Goal: Information Seeking & Learning: Learn about a topic

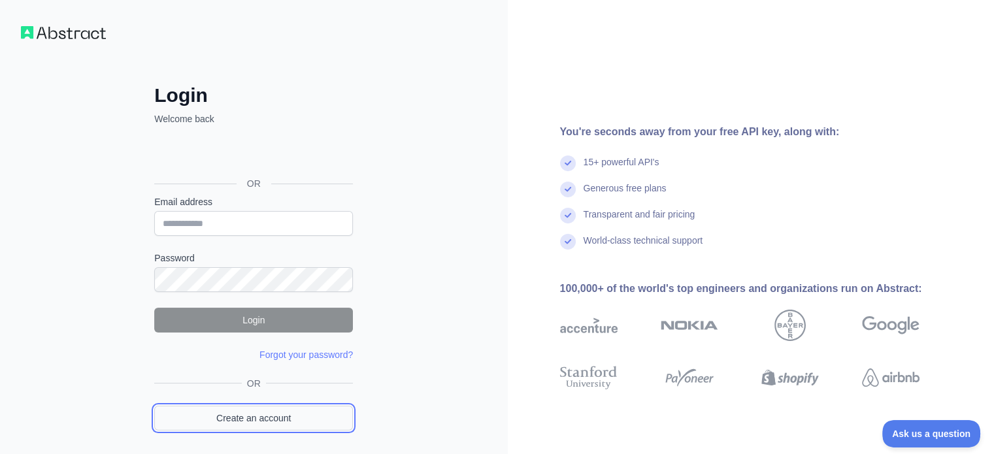
click at [270, 417] on link "Create an account" at bounding box center [253, 418] width 199 height 25
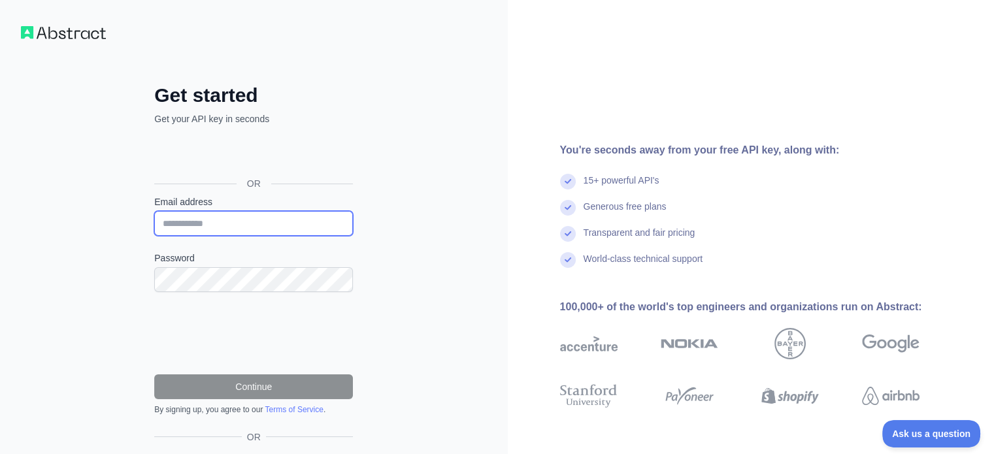
click at [204, 215] on input "Email address" at bounding box center [253, 223] width 199 height 25
type input "**********"
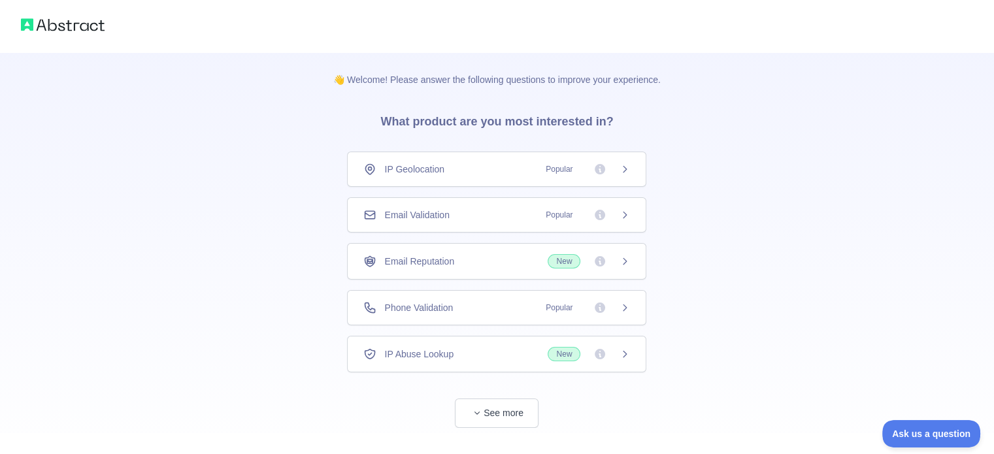
click at [456, 304] on div "Phone Validation Popular" at bounding box center [496, 307] width 267 height 13
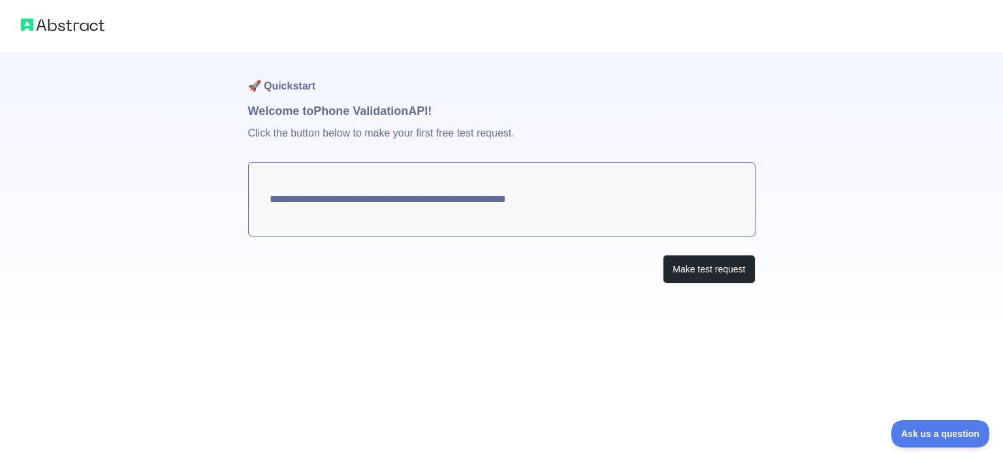
click at [552, 208] on textarea "**********" at bounding box center [502, 199] width 508 height 74
drag, startPoint x: 680, startPoint y: 264, endPoint x: 604, endPoint y: 267, distance: 76.5
click at [604, 267] on div "Make test request" at bounding box center [502, 269] width 508 height 29
click at [696, 275] on button "Make test request" at bounding box center [709, 269] width 92 height 29
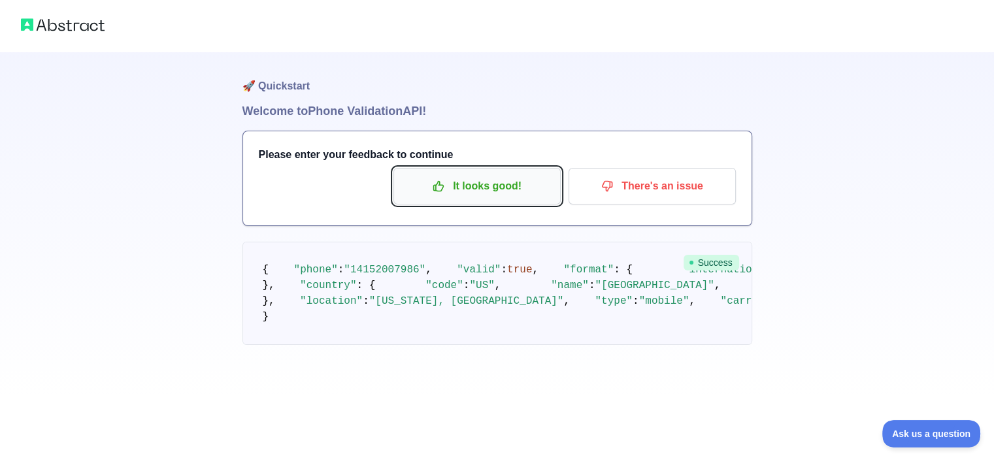
click at [448, 197] on p "It looks good!" at bounding box center [477, 186] width 148 height 22
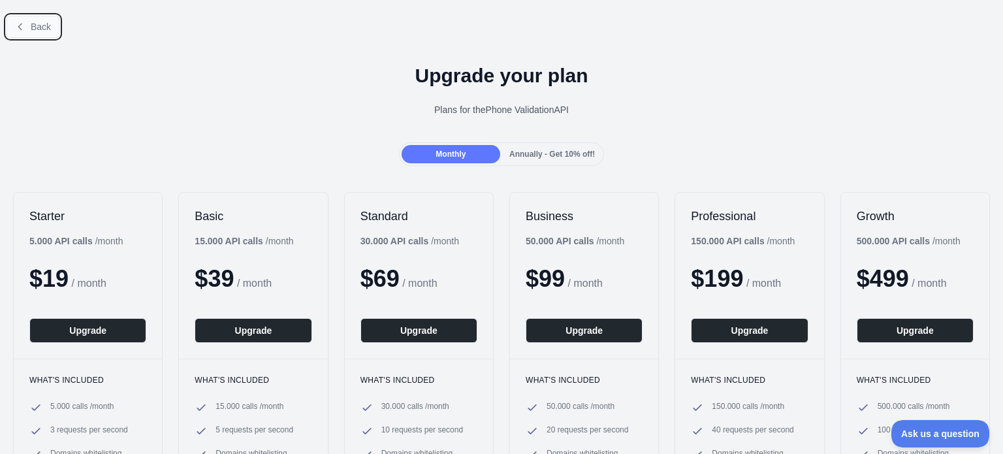
click at [35, 25] on span "Back" at bounding box center [41, 27] width 20 height 10
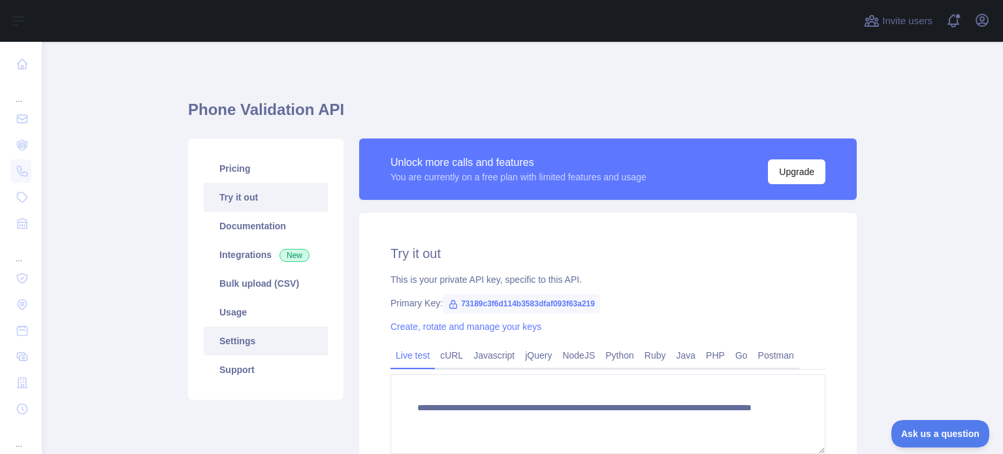
click at [238, 338] on link "Settings" at bounding box center [266, 341] width 124 height 29
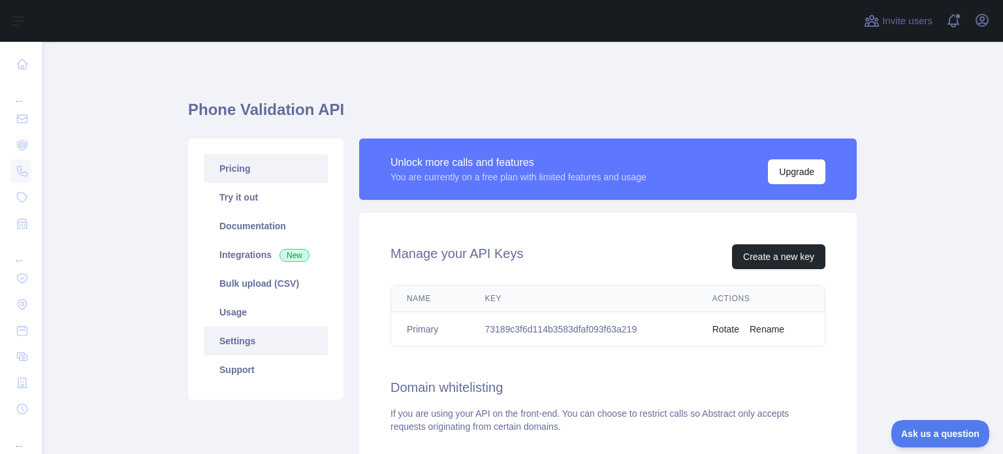
click at [263, 177] on link "Pricing" at bounding box center [266, 168] width 124 height 29
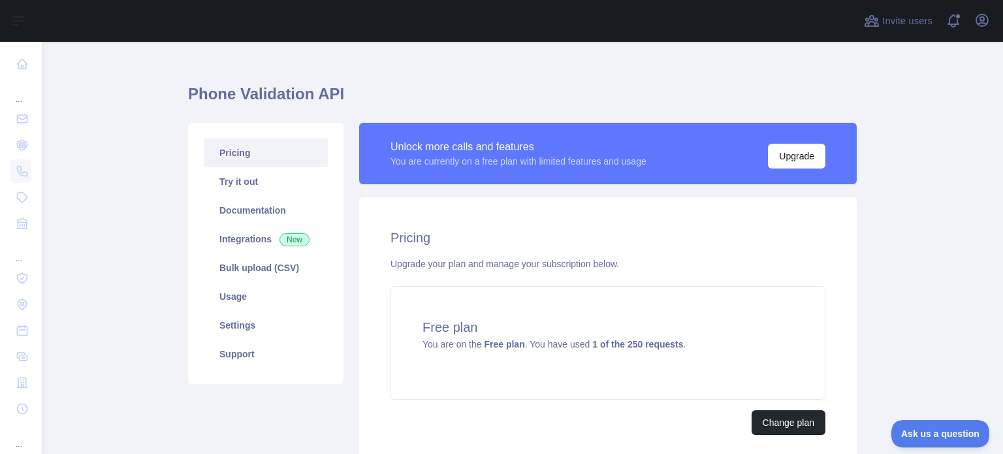
scroll to position [17, 0]
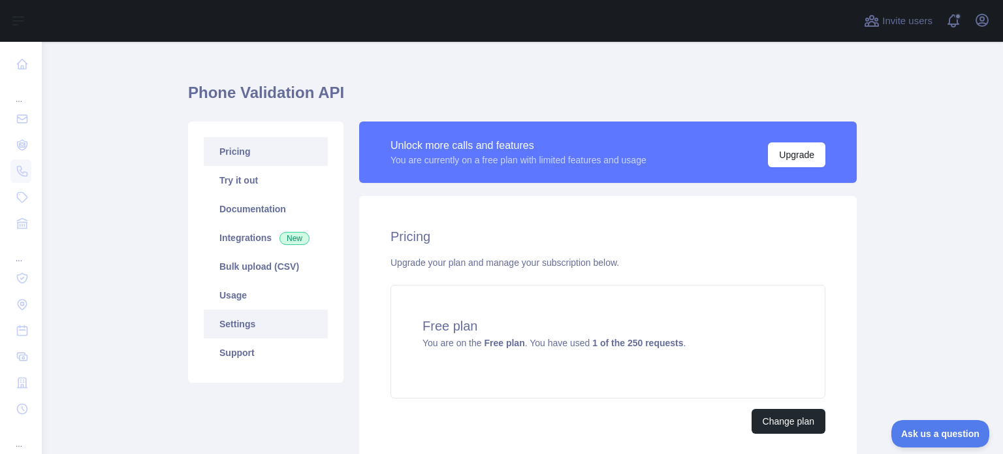
click at [225, 322] on link "Settings" at bounding box center [266, 324] width 124 height 29
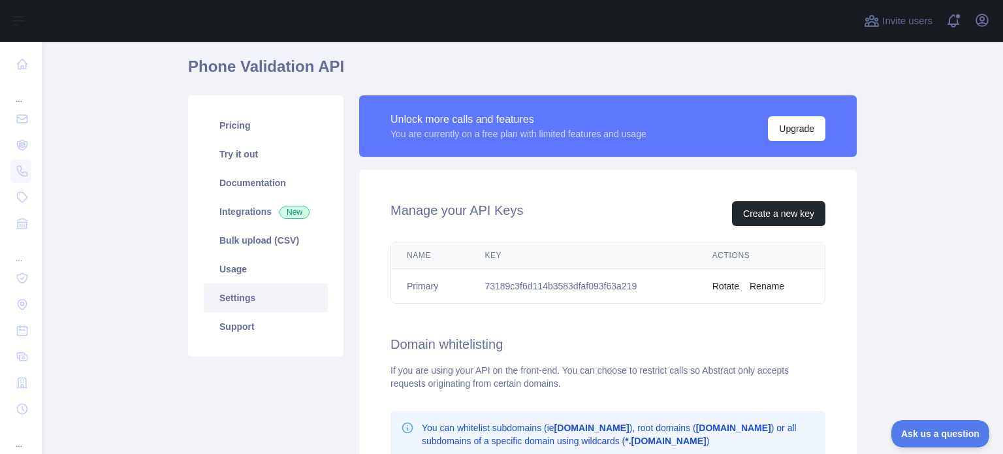
scroll to position [31, 0]
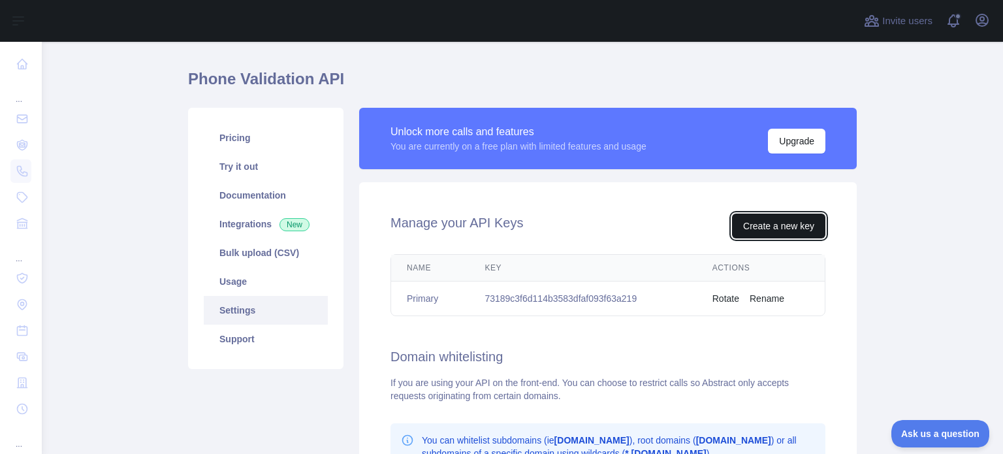
click at [768, 220] on button "Create a new key" at bounding box center [778, 226] width 93 height 25
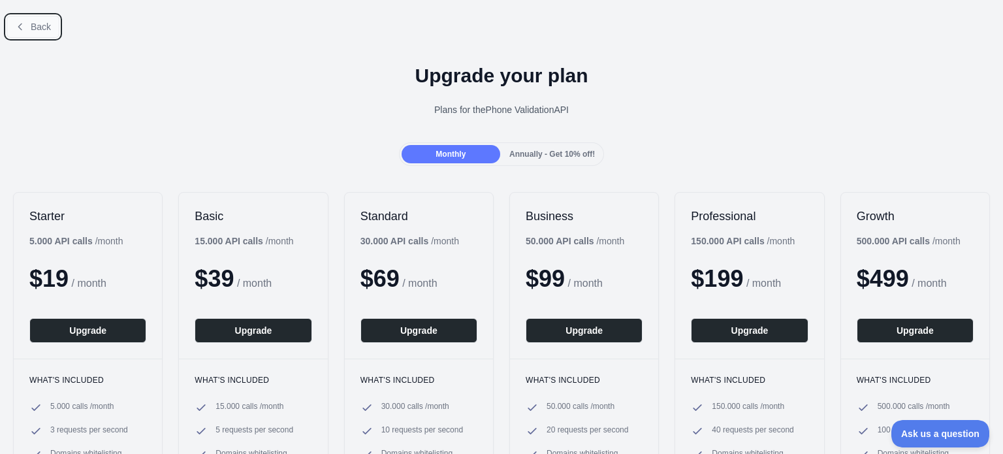
click at [29, 25] on button "Back" at bounding box center [33, 27] width 53 height 22
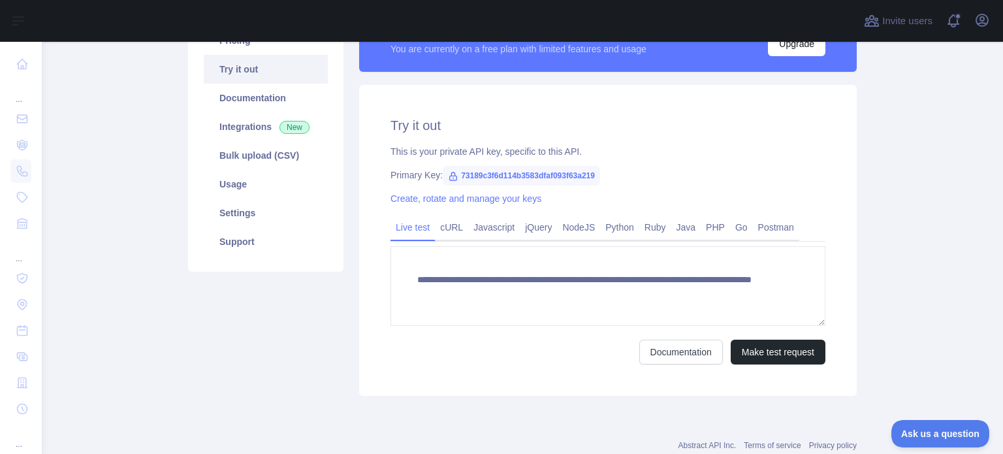
scroll to position [129, 0]
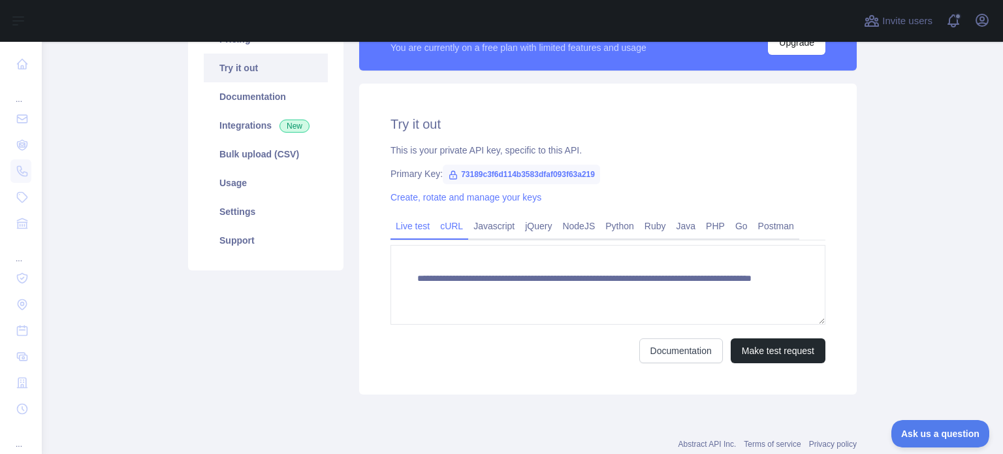
click at [454, 235] on link "cURL" at bounding box center [451, 226] width 33 height 21
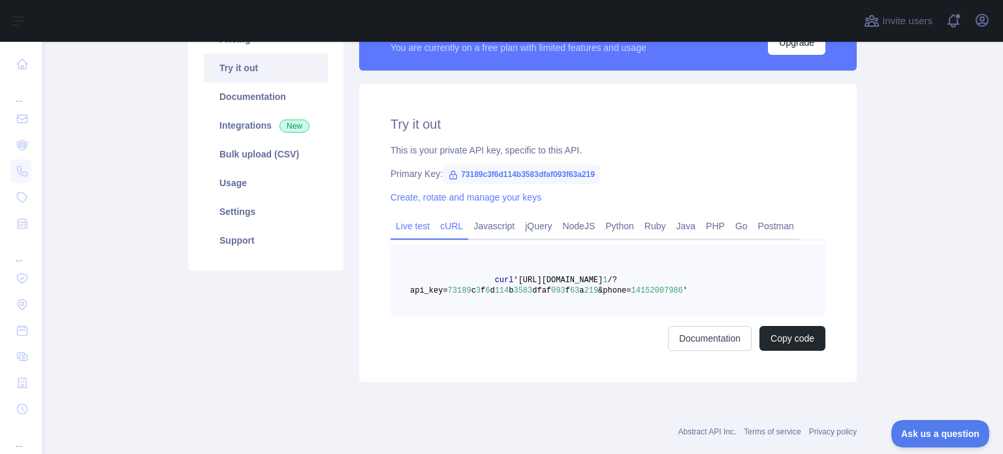
click at [421, 229] on link "Live test" at bounding box center [413, 226] width 44 height 21
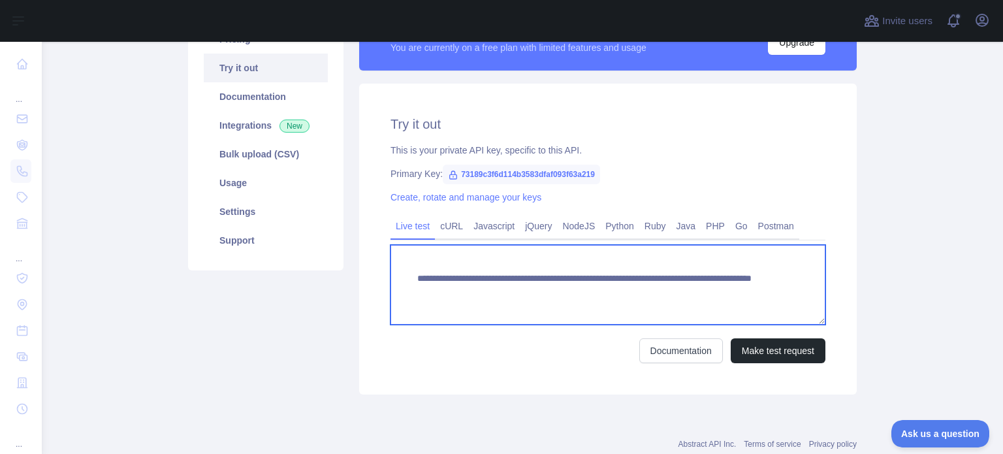
click at [664, 289] on textarea "**********" at bounding box center [608, 285] width 435 height 80
type textarea "**********"
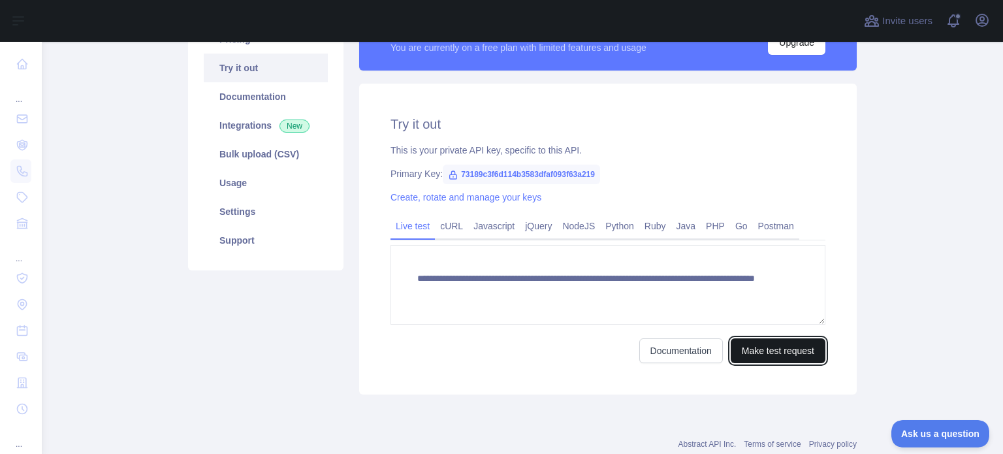
click at [744, 348] on button "Make test request" at bounding box center [778, 350] width 95 height 25
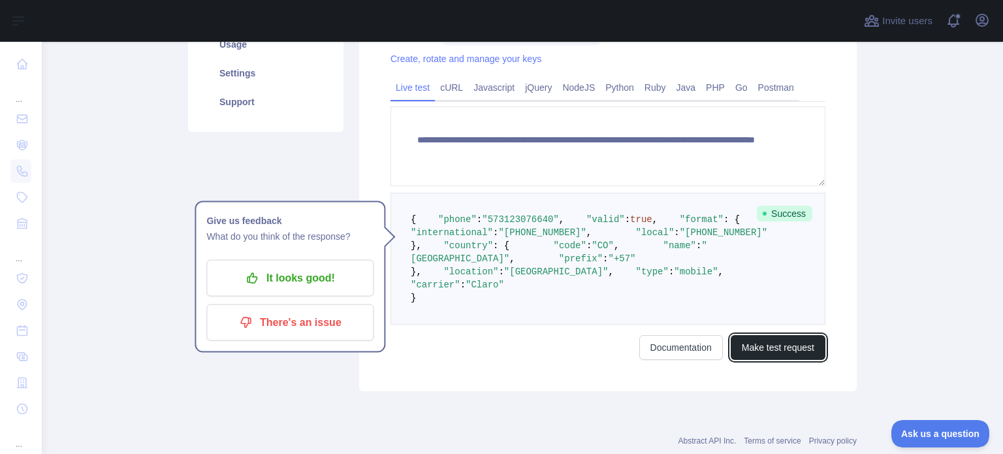
scroll to position [267, 0]
click at [892, 221] on main "**********" at bounding box center [523, 248] width 962 height 412
click at [303, 174] on div "Pricing Try it out Documentation Integrations New Bulk upload (CSV) Usage Setti…" at bounding box center [265, 132] width 171 height 521
click at [133, 370] on main "**********" at bounding box center [523, 248] width 962 height 412
click at [444, 94] on link "cURL" at bounding box center [451, 88] width 33 height 21
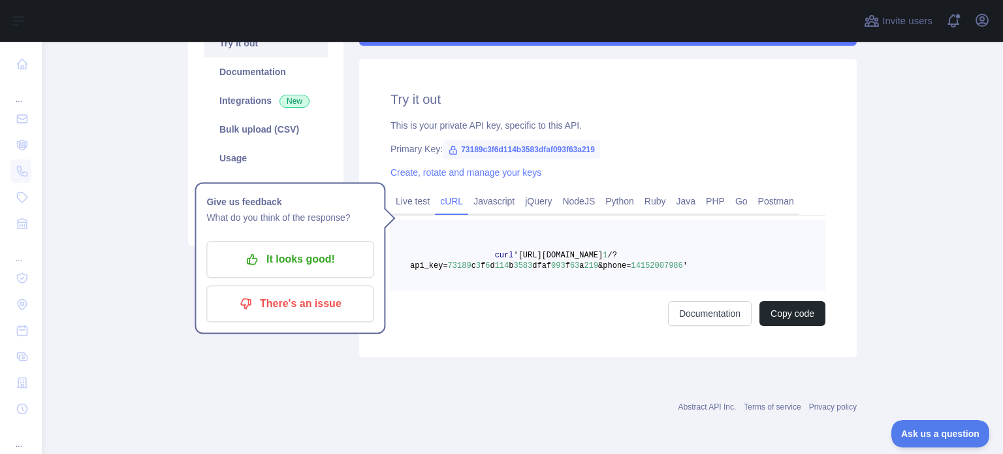
scroll to position [154, 0]
click at [493, 199] on link "Javascript" at bounding box center [494, 201] width 52 height 21
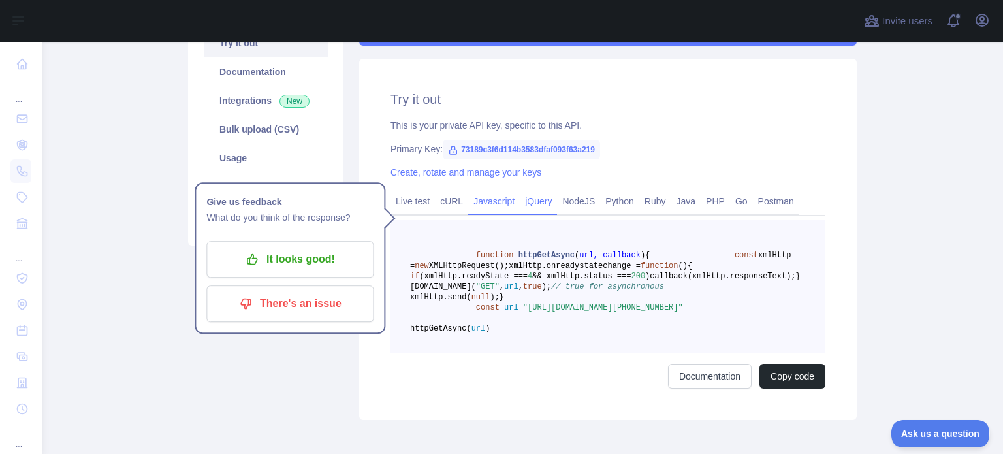
click at [520, 200] on link "jQuery" at bounding box center [538, 201] width 37 height 21
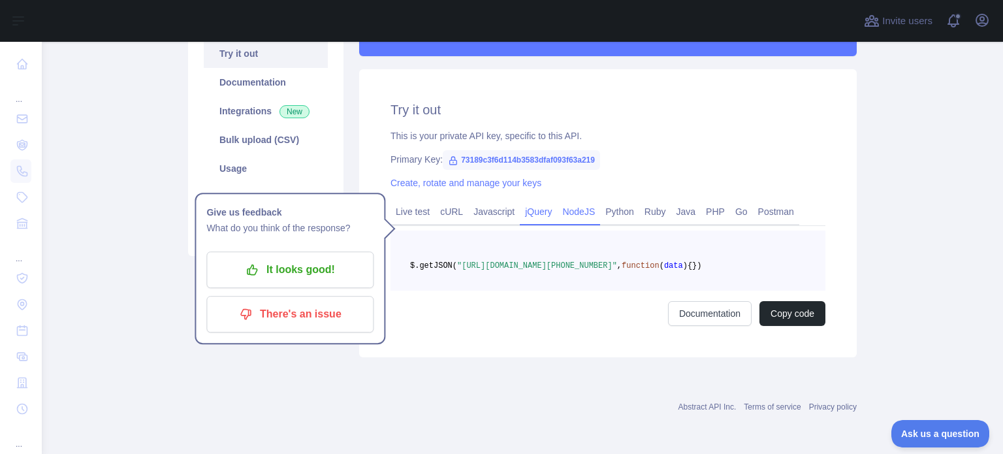
click at [559, 201] on link "NodeJS" at bounding box center [578, 211] width 43 height 21
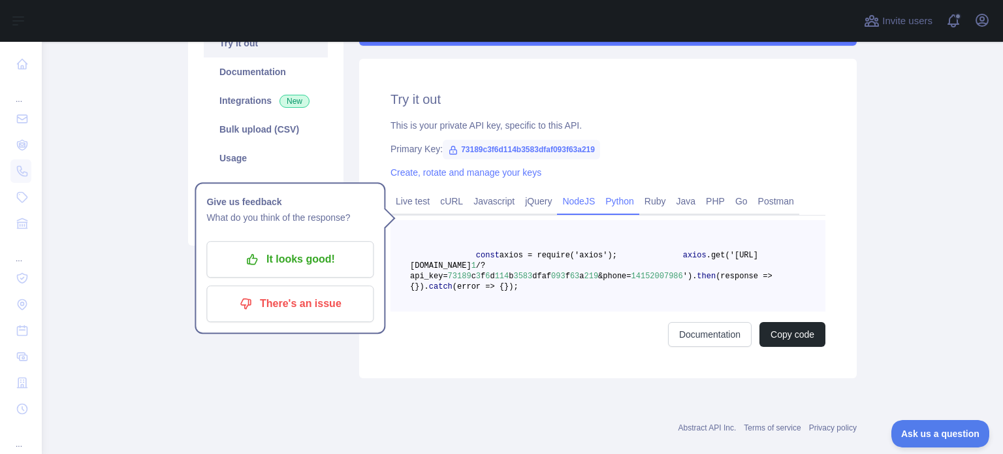
click at [600, 200] on link "Python" at bounding box center [619, 201] width 39 height 21
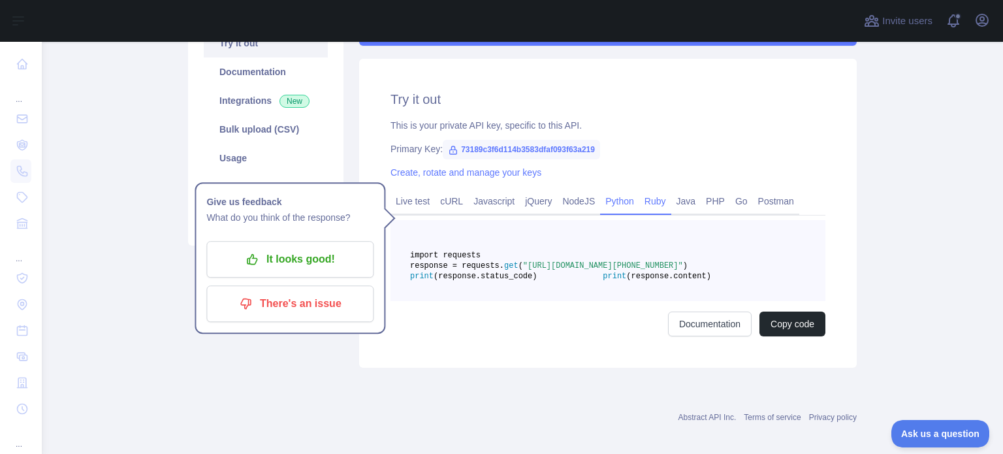
click at [641, 199] on link "Ruby" at bounding box center [656, 201] width 32 height 21
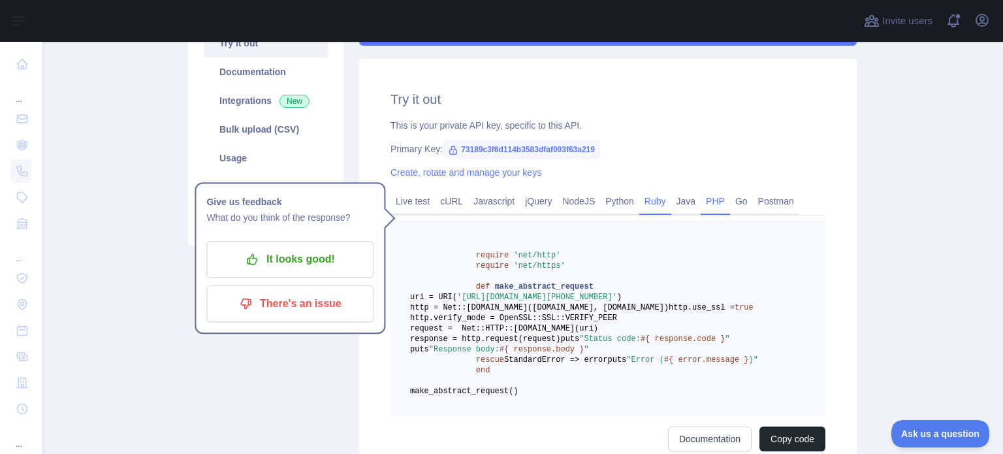
click at [701, 203] on link "PHP" at bounding box center [715, 201] width 29 height 21
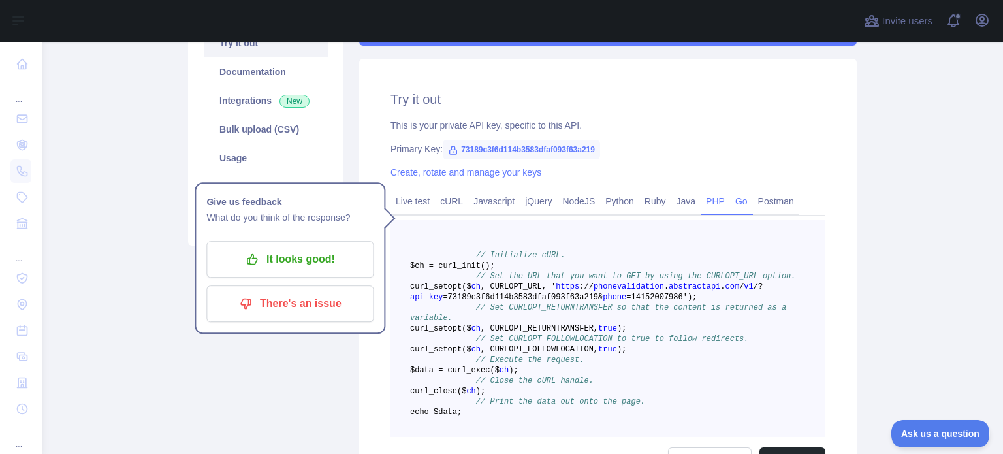
click at [730, 208] on link "Go" at bounding box center [741, 201] width 23 height 21
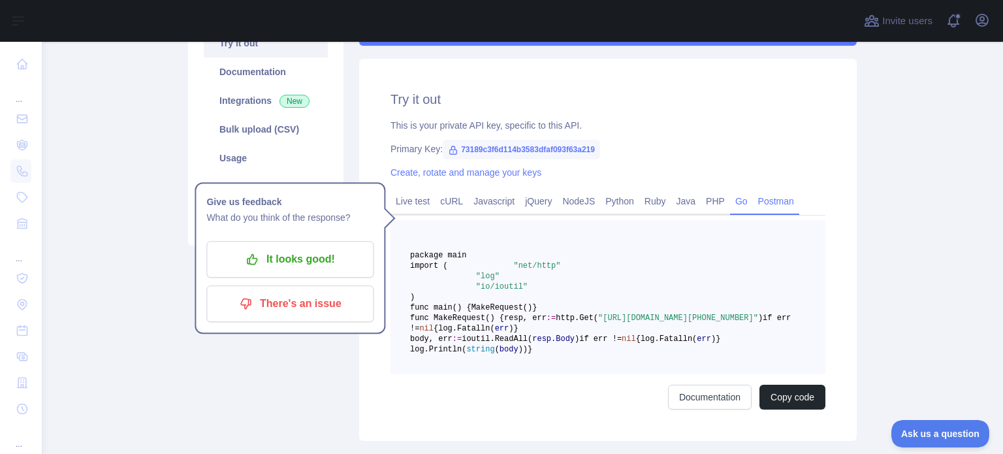
click at [760, 205] on link "Postman" at bounding box center [776, 201] width 46 height 21
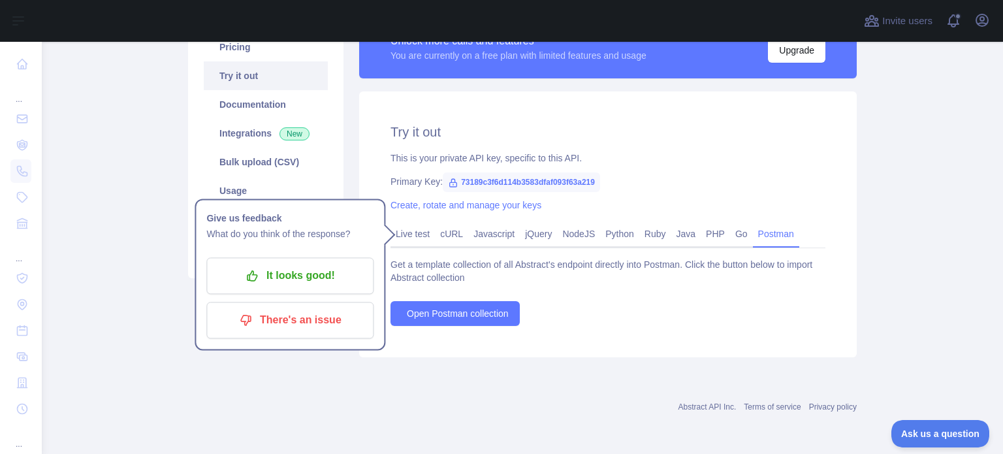
scroll to position [122, 0]
click at [418, 313] on span "Open Postman collection" at bounding box center [458, 313] width 102 height 13
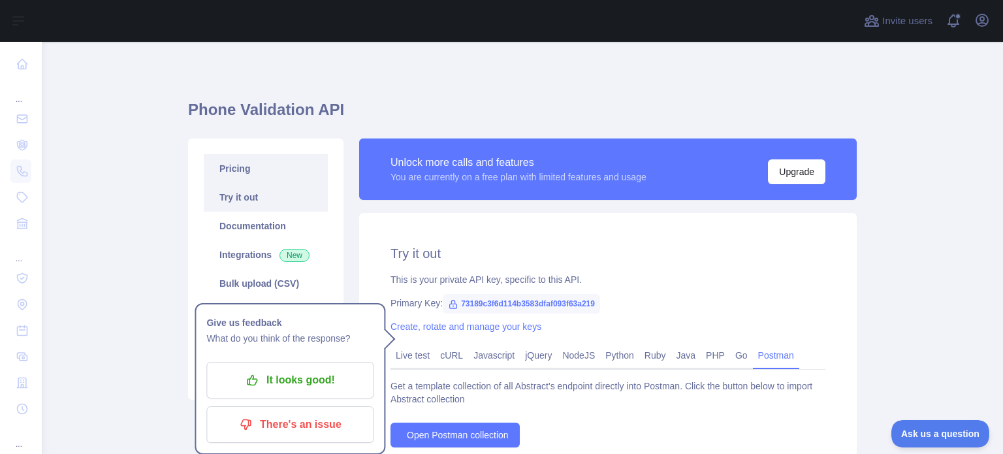
click at [256, 164] on link "Pricing" at bounding box center [266, 168] width 124 height 29
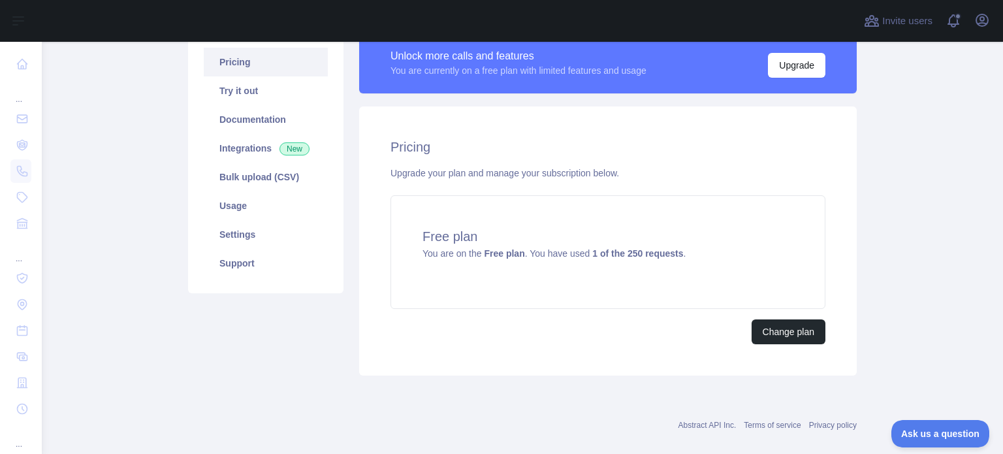
scroll to position [123, 0]
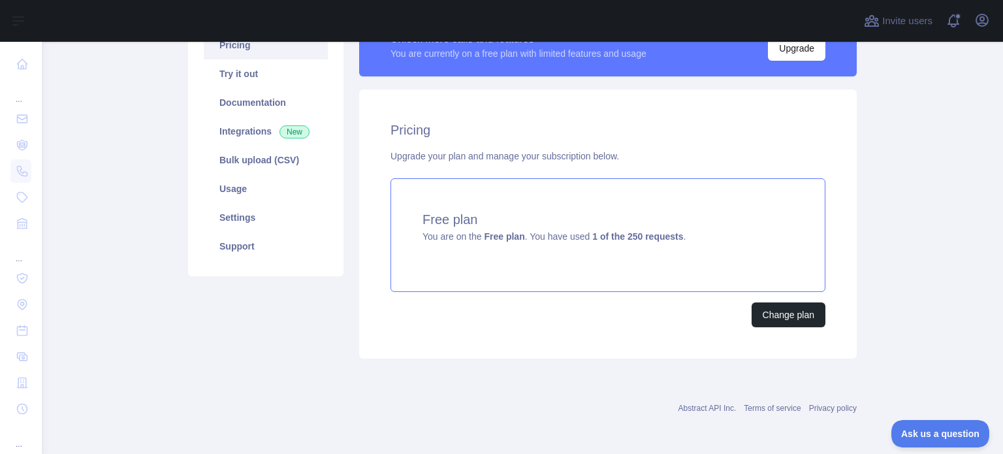
click at [581, 241] on span "You are on the Free plan . You have used 1 of the 250 requests ." at bounding box center [554, 236] width 263 height 10
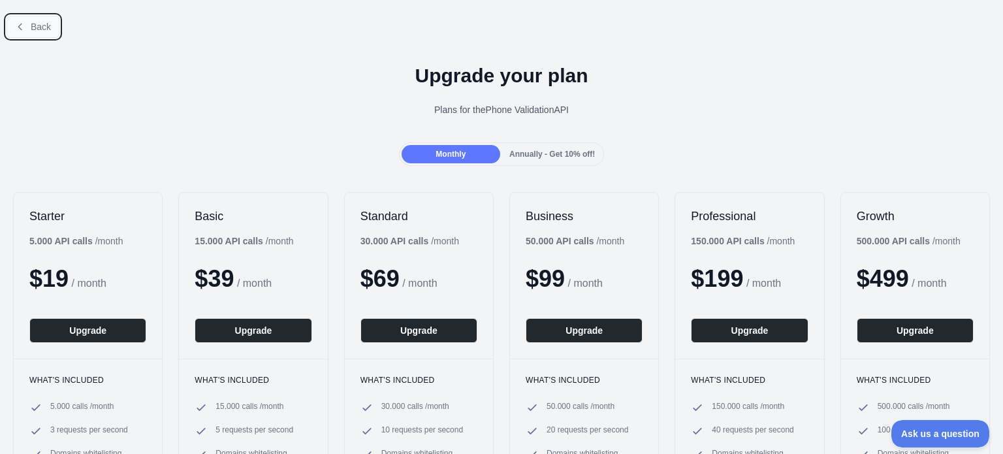
click at [31, 22] on span "Back" at bounding box center [41, 27] width 20 height 10
